Goal: Transaction & Acquisition: Download file/media

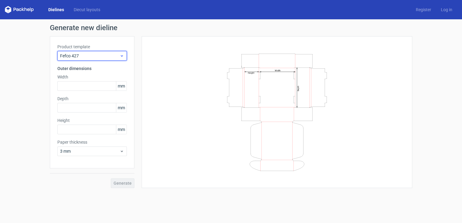
click at [99, 54] on span "Fefco 427" at bounding box center [89, 56] width 59 height 6
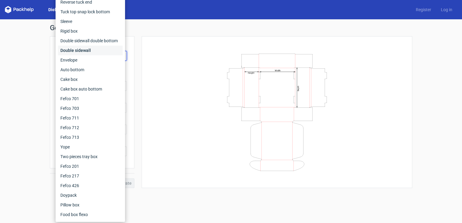
click at [100, 54] on div "Double sidewall" at bounding box center [90, 51] width 65 height 10
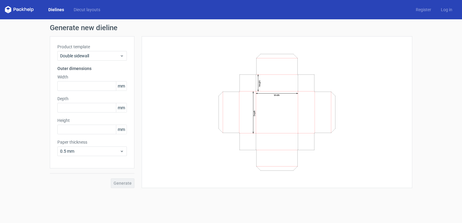
click at [205, 58] on icon "Width Depth Height" at bounding box center [276, 112] width 181 height 121
click at [57, 10] on link "Dielines" at bounding box center [55, 10] width 25 height 6
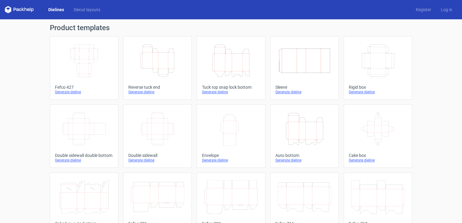
click at [220, 62] on icon "Height Depth Width" at bounding box center [230, 61] width 53 height 34
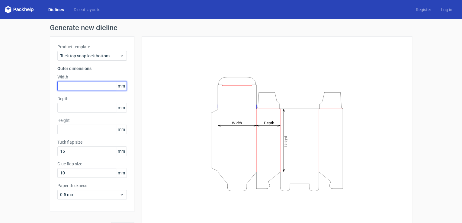
click at [77, 88] on input "text" at bounding box center [91, 86] width 69 height 10
drag, startPoint x: 72, startPoint y: 89, endPoint x: 50, endPoint y: 89, distance: 21.1
click at [50, 89] on div "Product template Tuck top snap lock bottom Outer dimensions Width 165 mm Depth …" at bounding box center [92, 124] width 85 height 176
type input "140"
click at [83, 113] on div "Product template Tuck top snap lock bottom Outer dimensions Width 140 mm Depth …" at bounding box center [92, 124] width 85 height 176
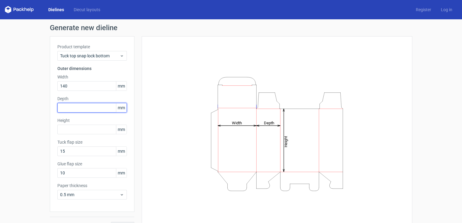
click at [83, 110] on input "text" at bounding box center [91, 108] width 69 height 10
type input "165"
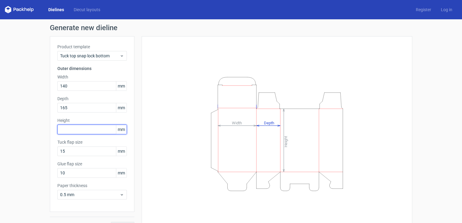
click at [98, 128] on input "text" at bounding box center [91, 130] width 69 height 10
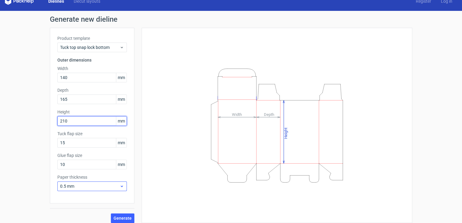
scroll to position [13, 0]
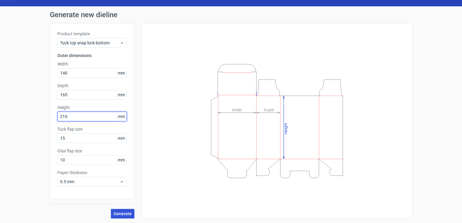
type input "210"
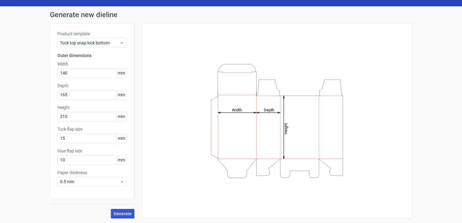
click at [117, 210] on button "Generate" at bounding box center [123, 214] width 24 height 10
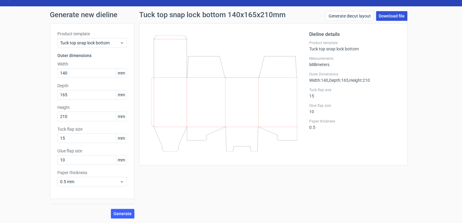
click at [377, 18] on link "Download file" at bounding box center [391, 16] width 31 height 10
drag, startPoint x: 68, startPoint y: 74, endPoint x: 53, endPoint y: 74, distance: 15.1
click at [53, 74] on div "Product template Tuck top snap lock bottom Outer dimensions Width 140 mm Depth …" at bounding box center [92, 111] width 85 height 176
type input "165"
drag, startPoint x: 55, startPoint y: 96, endPoint x: 47, endPoint y: 95, distance: 8.2
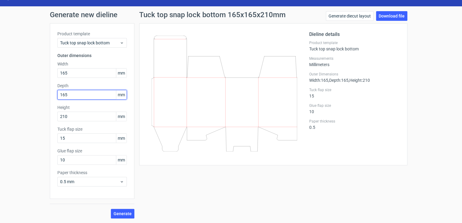
click at [47, 95] on div "Generate new dieline Product template Tuck top snap lock bottom Outer dimension…" at bounding box center [231, 114] width 462 height 217
type input "140"
click at [111, 209] on button "Generate" at bounding box center [123, 214] width 24 height 10
click at [129, 214] on span "Generate" at bounding box center [122, 214] width 18 height 4
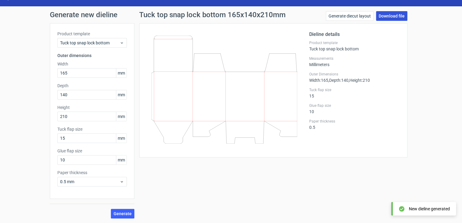
click at [384, 17] on link "Download file" at bounding box center [391, 16] width 31 height 10
